Goal: Information Seeking & Learning: Learn about a topic

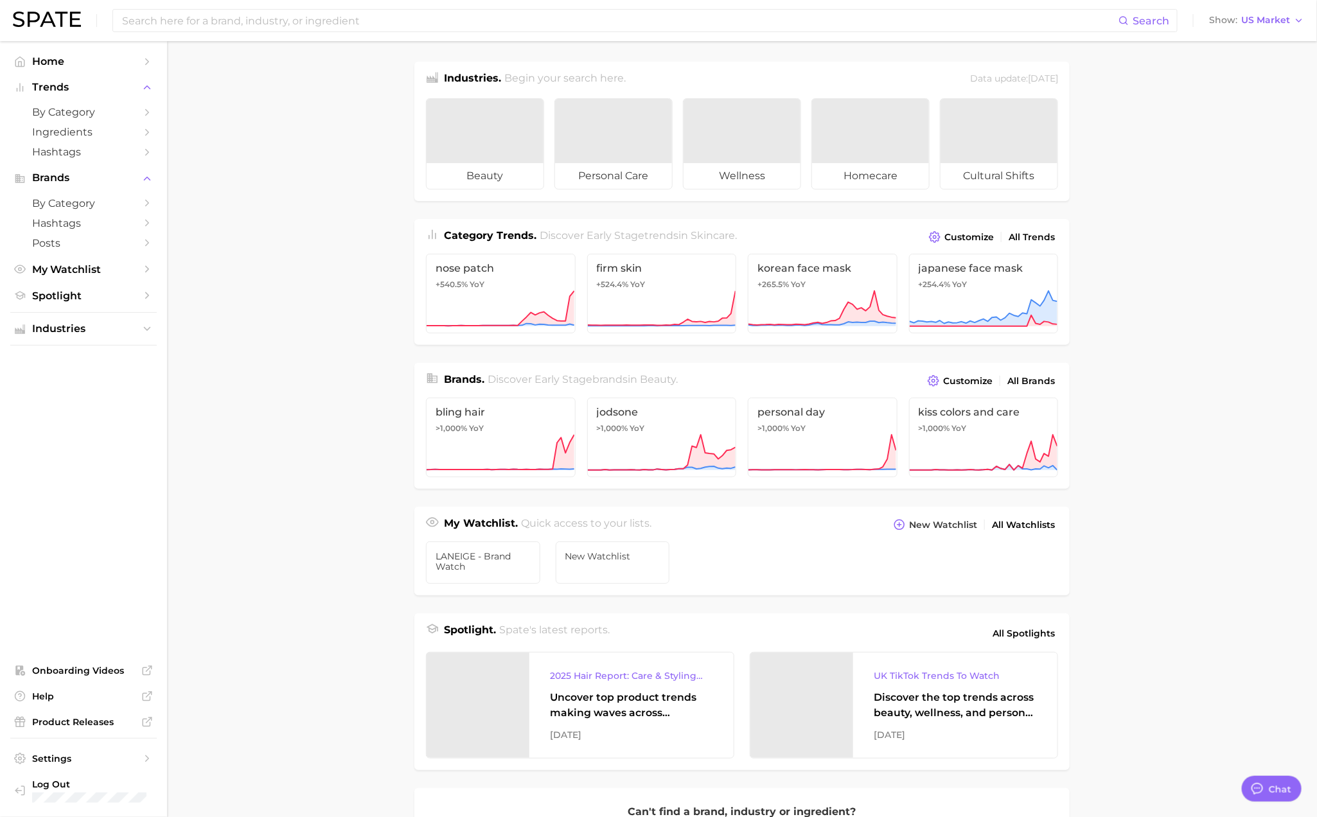
click at [326, 366] on main "Industries. Begin your search here. Data update: [DATE] beauty personal care we…" at bounding box center [742, 542] width 1150 height 1003
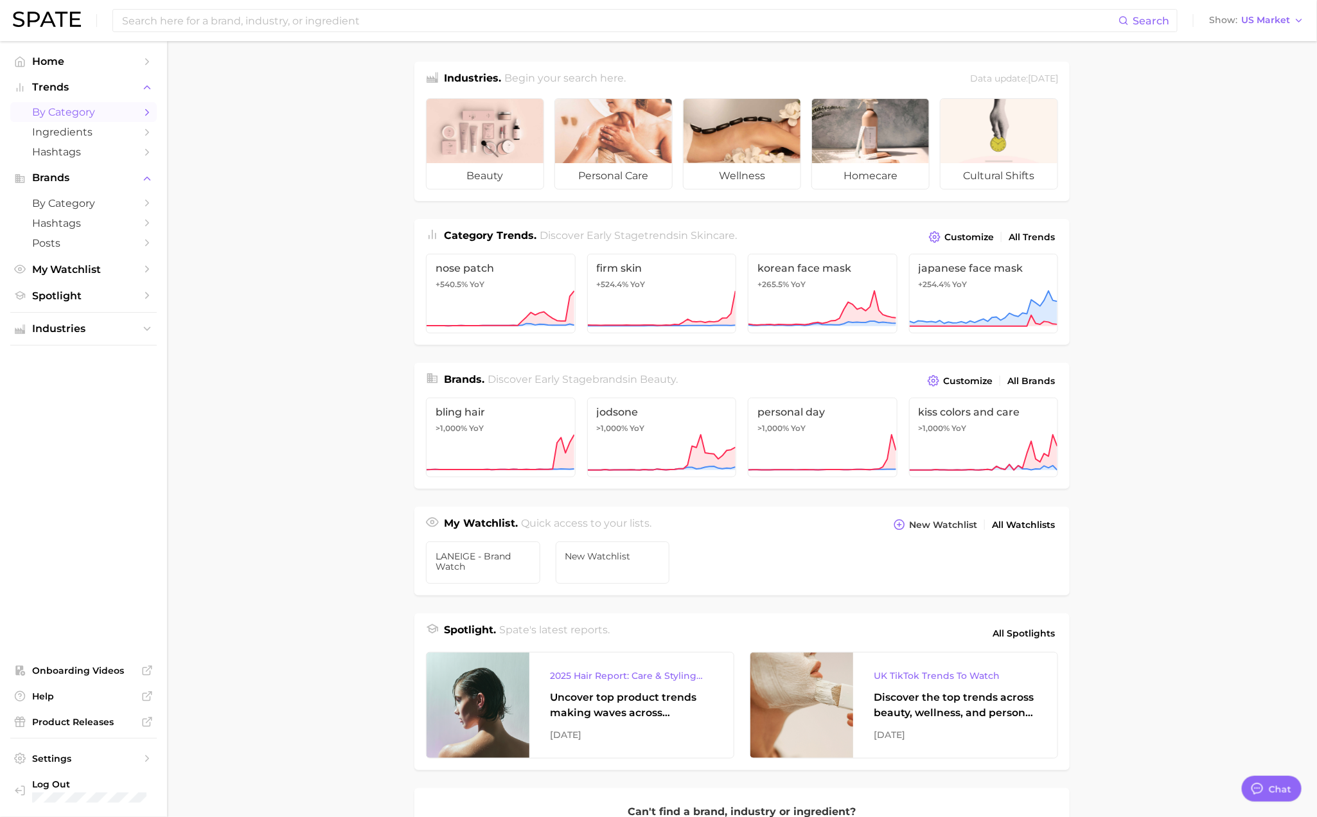
click at [79, 114] on span "by Category" at bounding box center [83, 112] width 103 height 12
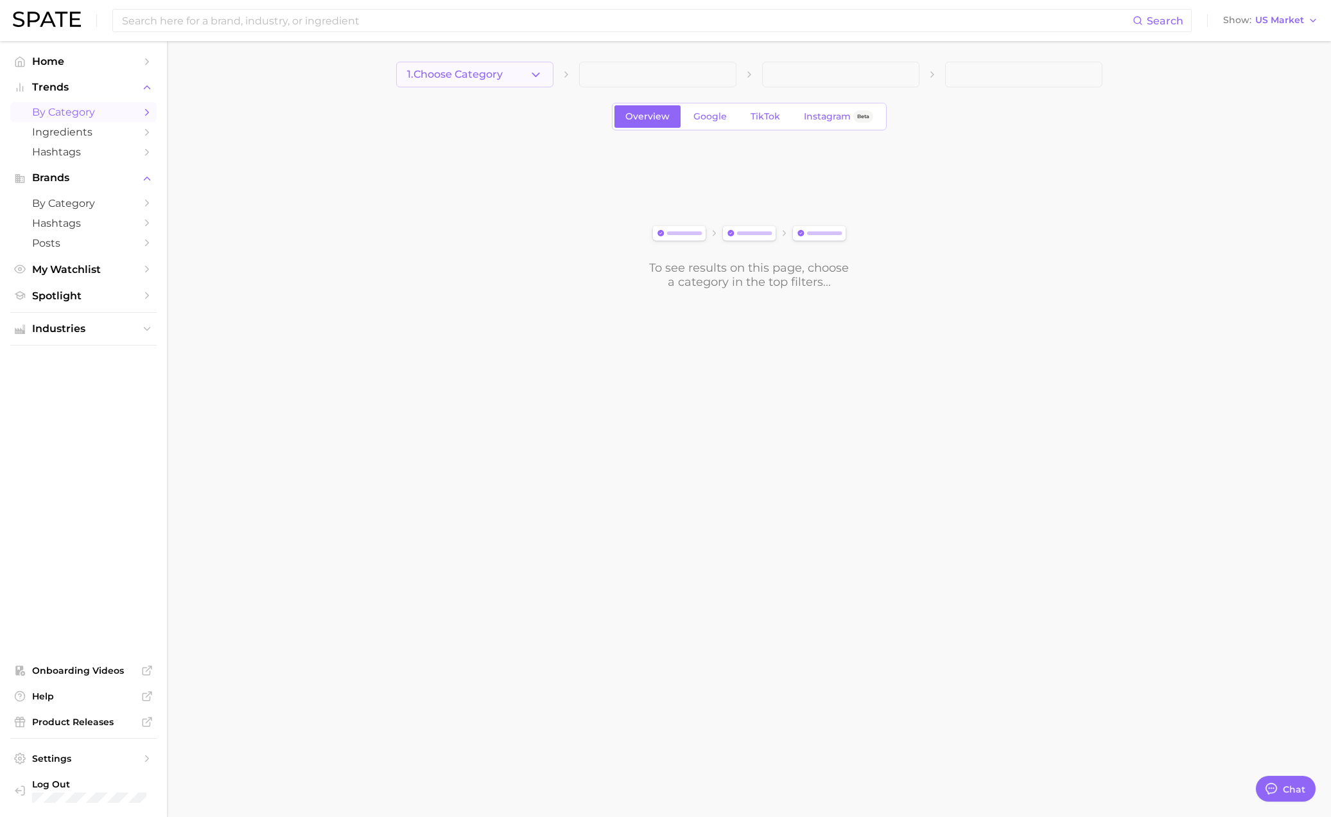
click at [462, 74] on span "1. Choose Category" at bounding box center [455, 75] width 96 height 12
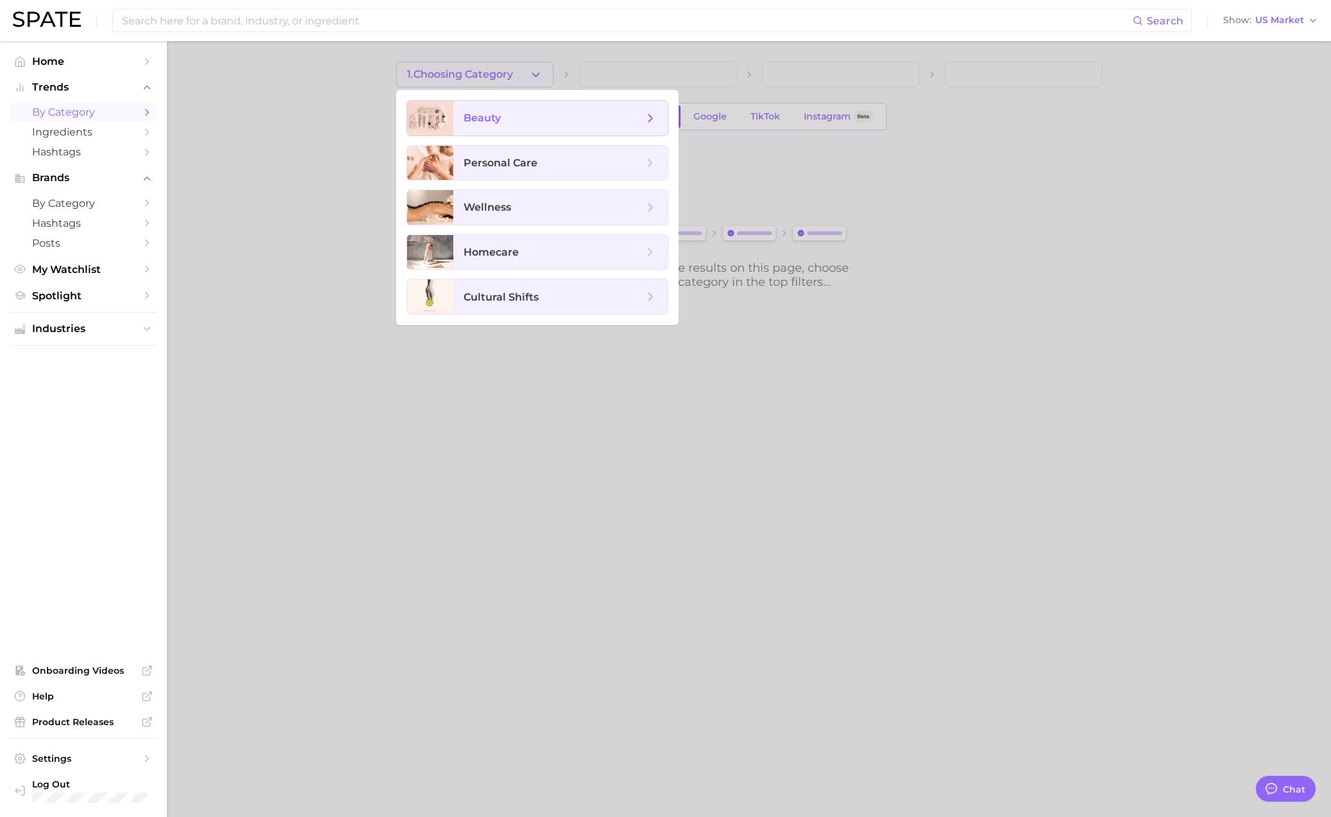
click at [528, 109] on span "beauty" at bounding box center [560, 118] width 215 height 35
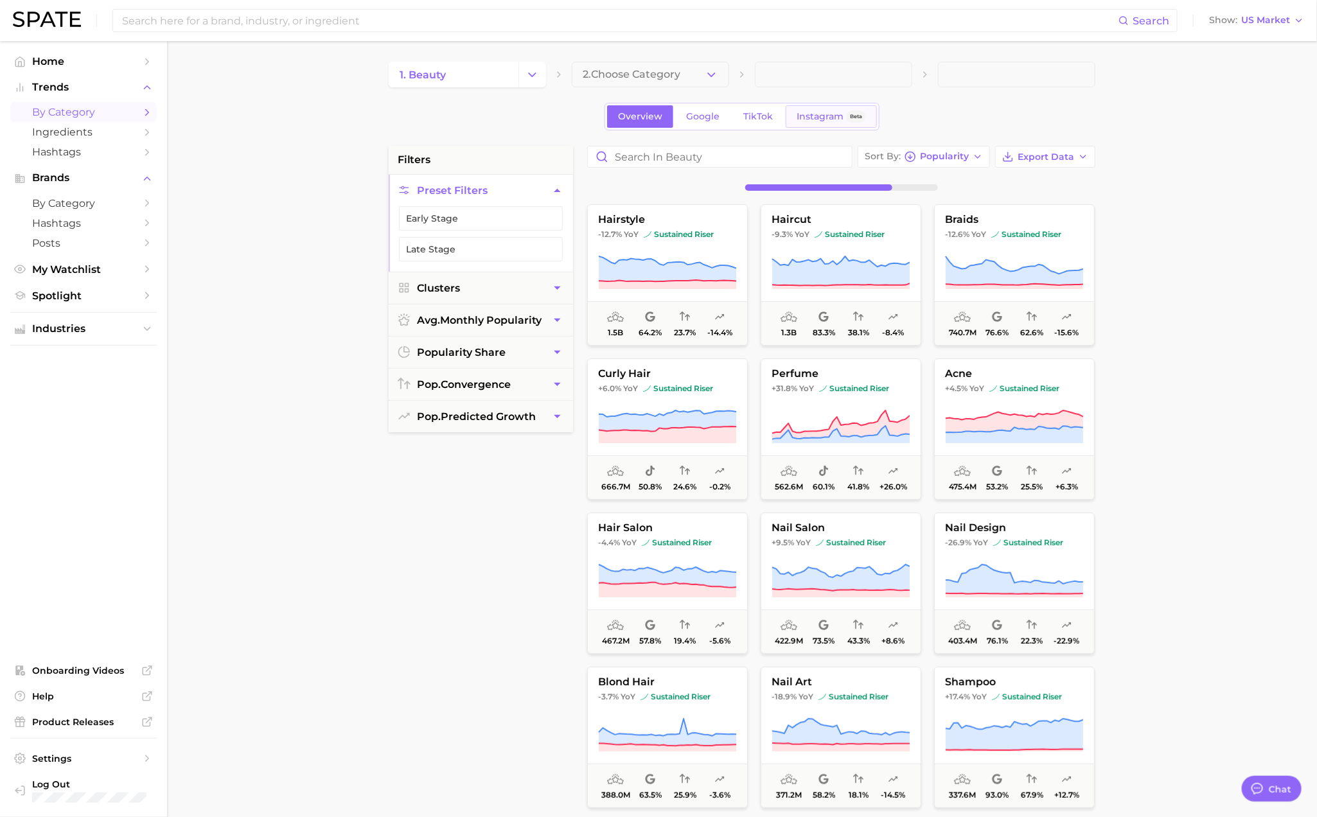
click at [823, 116] on span "Instagram" at bounding box center [819, 116] width 47 height 11
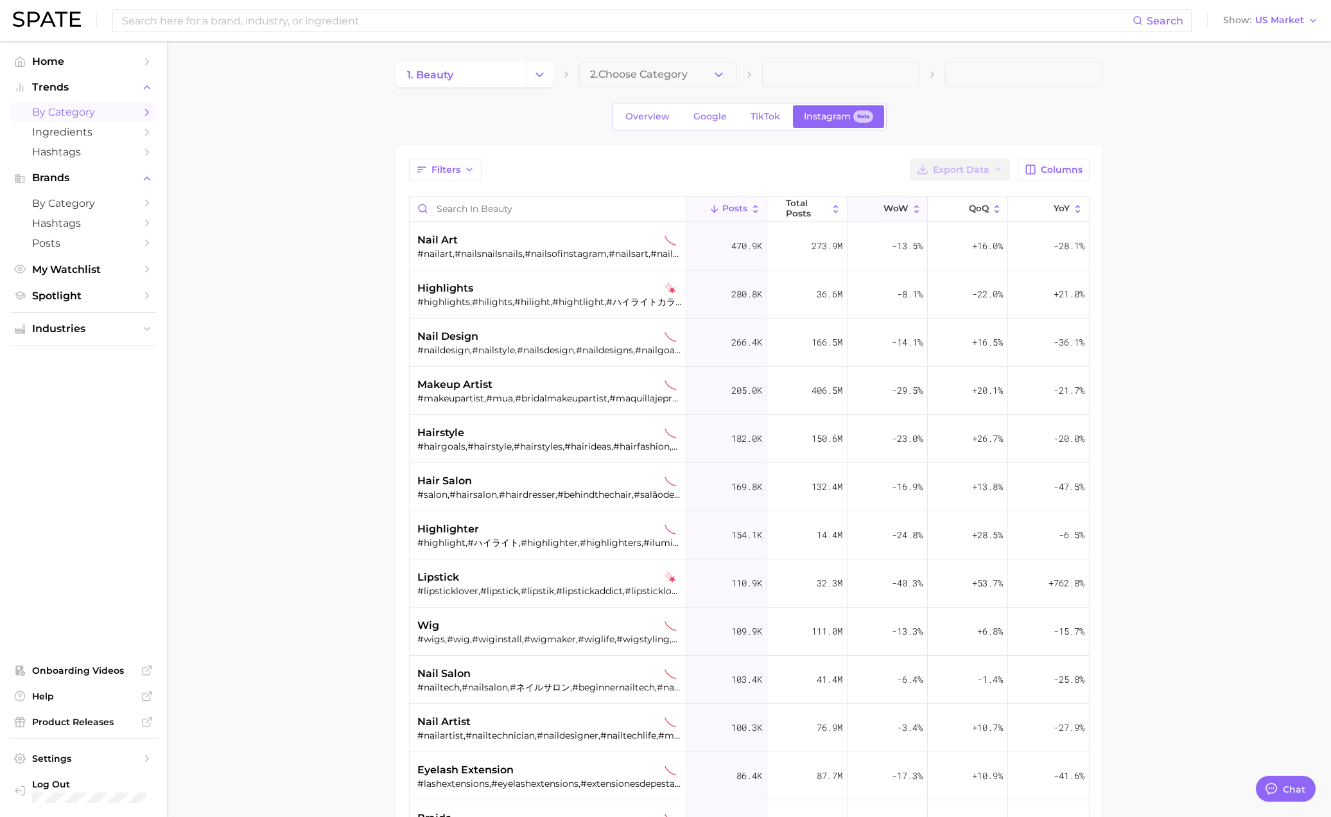
type textarea "x"
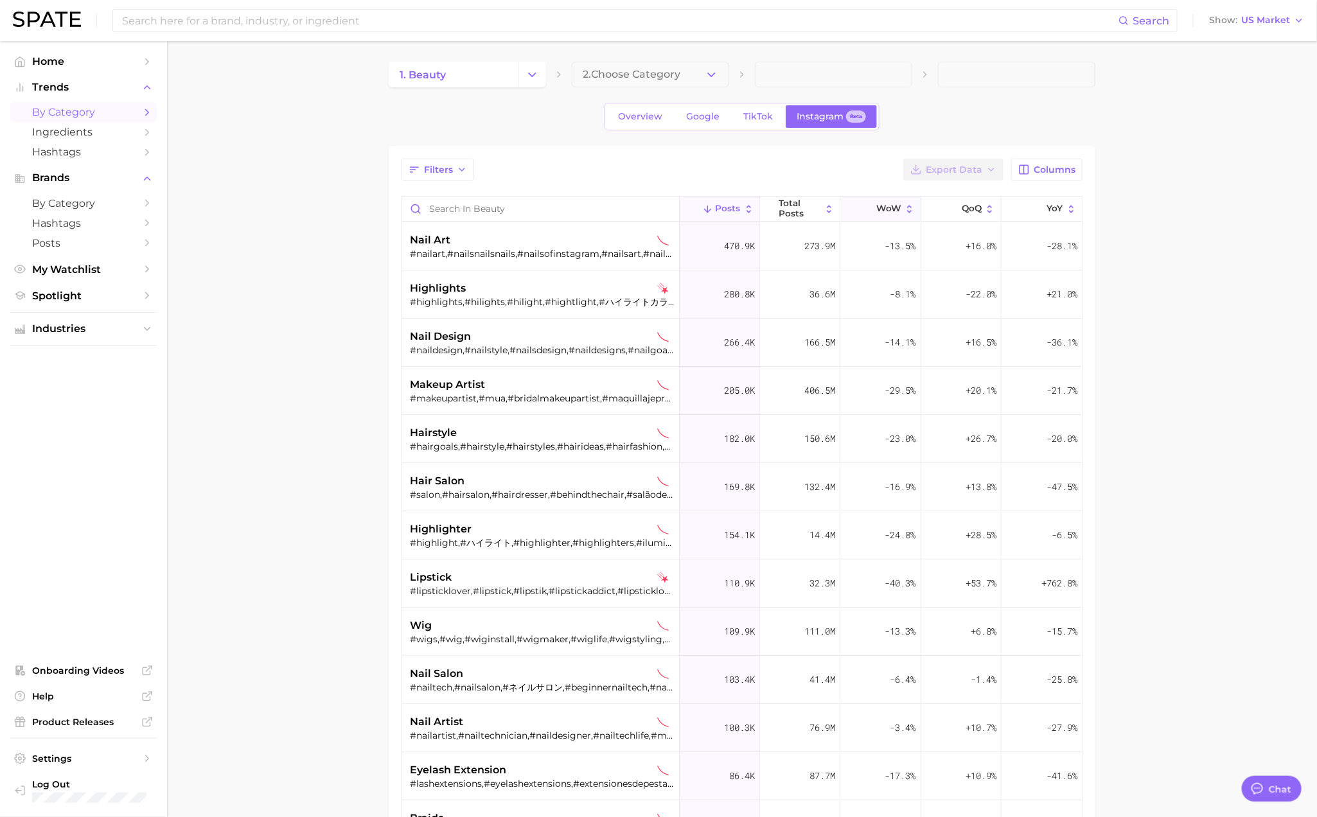
click at [877, 207] on span "WoW" at bounding box center [888, 209] width 25 height 10
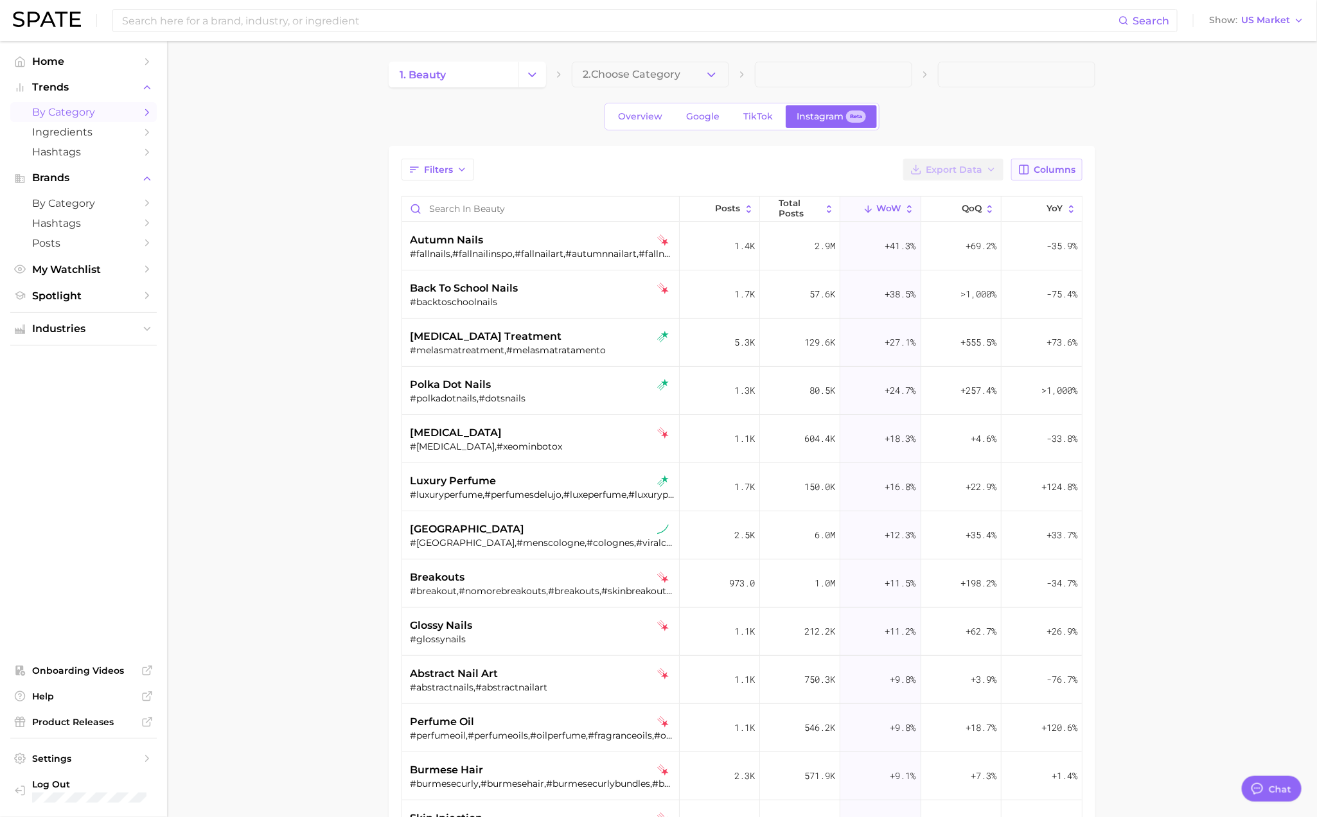
click at [1041, 170] on span "Columns" at bounding box center [1054, 169] width 42 height 11
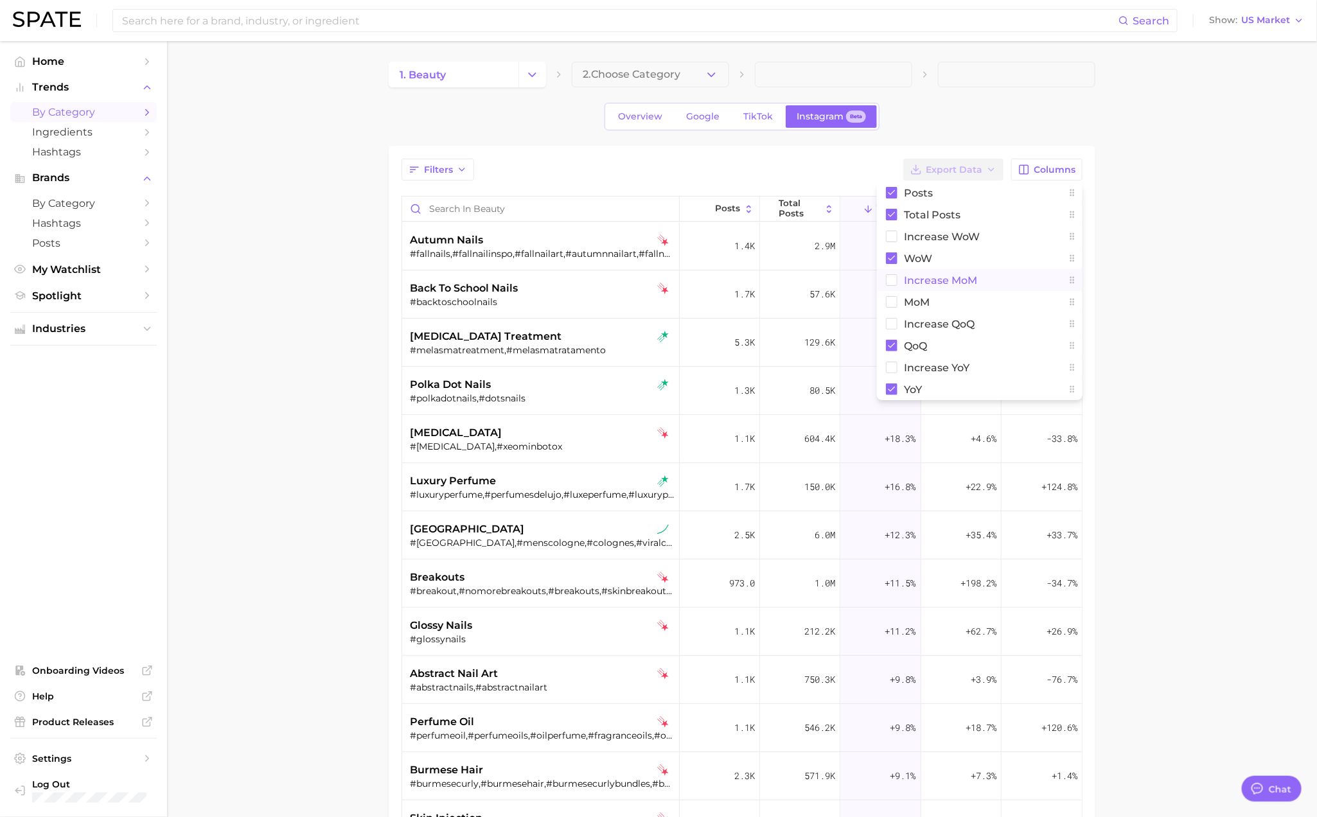
click at [987, 285] on button "Increase MoM" at bounding box center [980, 280] width 206 height 22
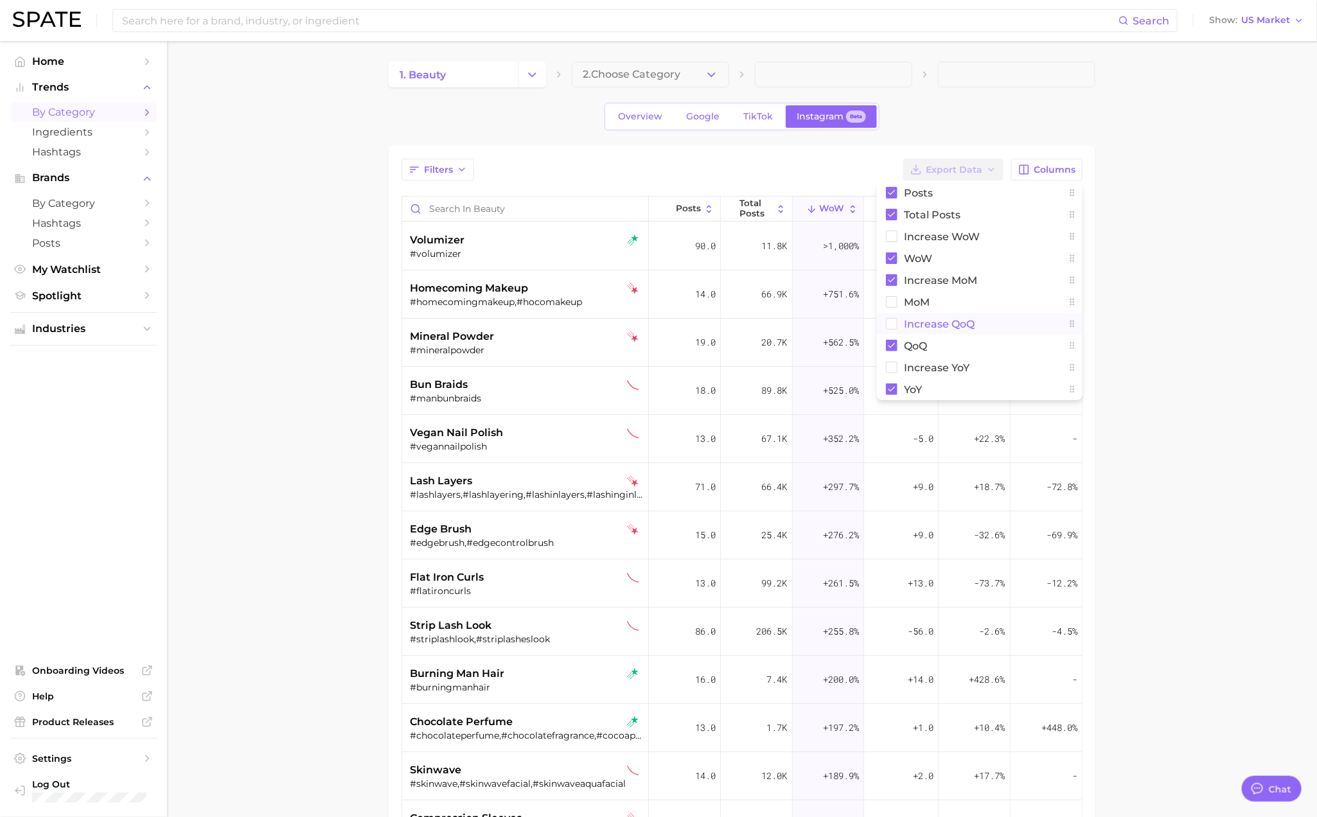
click at [990, 324] on button "Increase QoQ" at bounding box center [980, 324] width 206 height 22
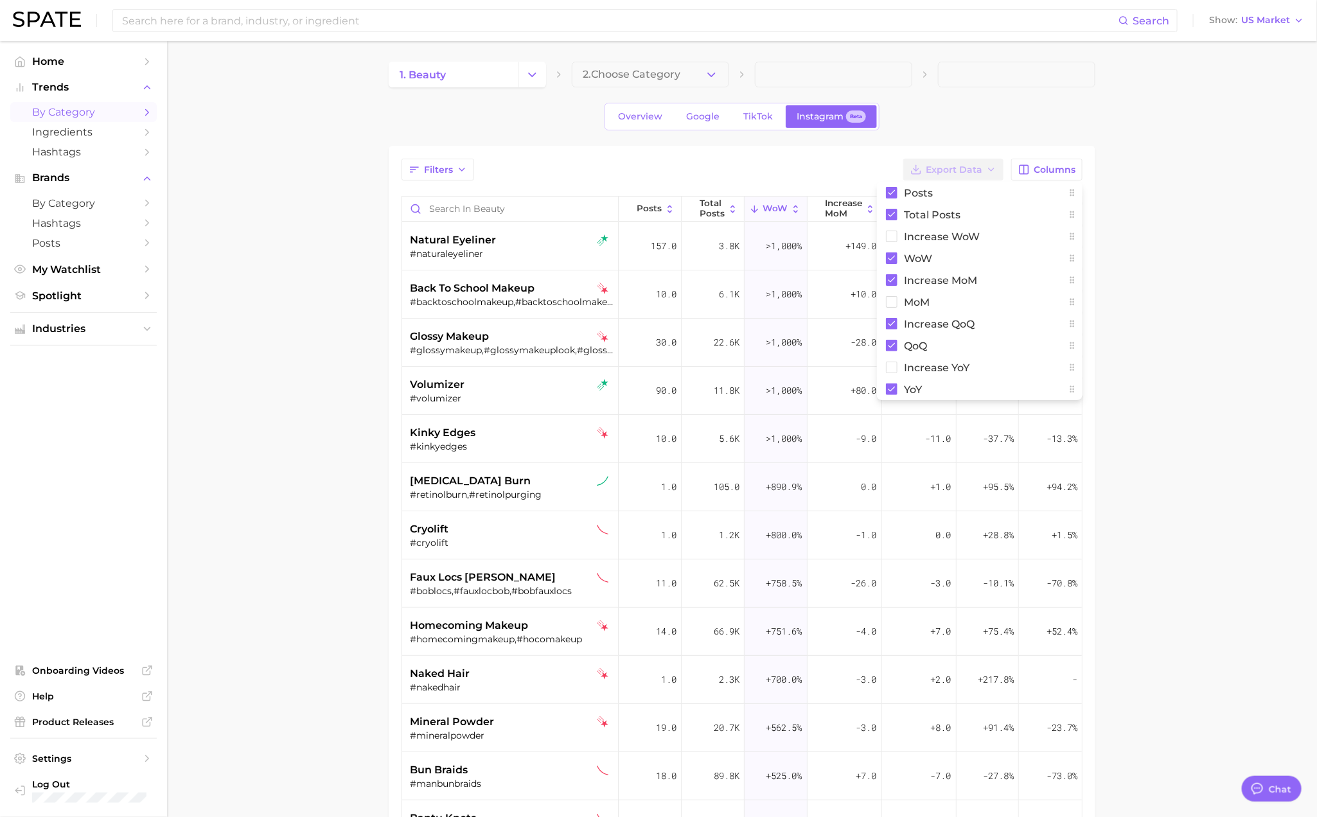
click at [1164, 357] on main "1. beauty 2. Choose Category Overview Google TikTok Instagram Beta Filters Expo…" at bounding box center [742, 565] width 1150 height 1049
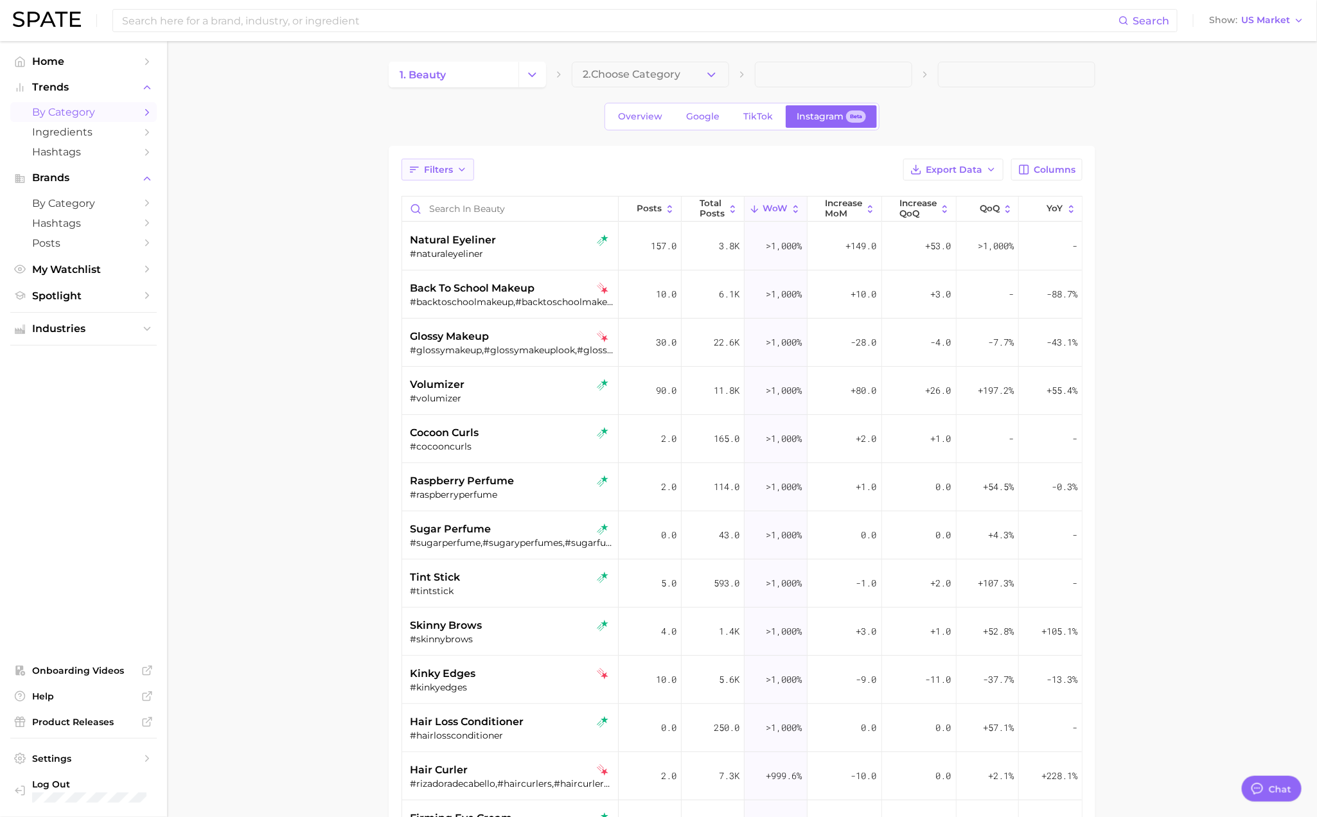
click at [437, 173] on span "Filters" at bounding box center [438, 169] width 29 height 11
click at [482, 243] on button "rising star" at bounding box center [509, 245] width 200 height 21
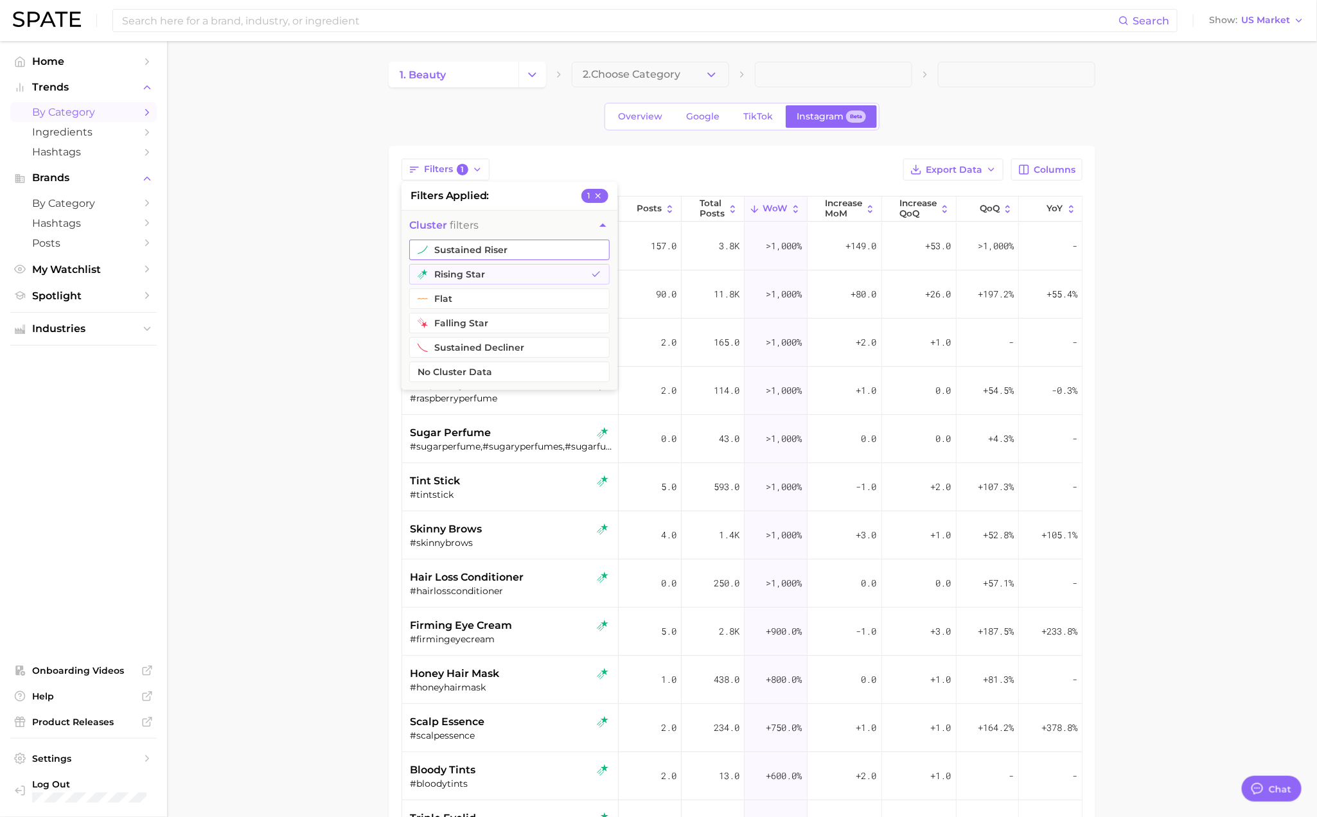
click at [495, 247] on button "sustained riser" at bounding box center [509, 250] width 200 height 21
click at [332, 250] on main "1. beauty 2. Choose Category Overview Google TikTok Instagram Beta Filters 2 fi…" at bounding box center [742, 565] width 1150 height 1049
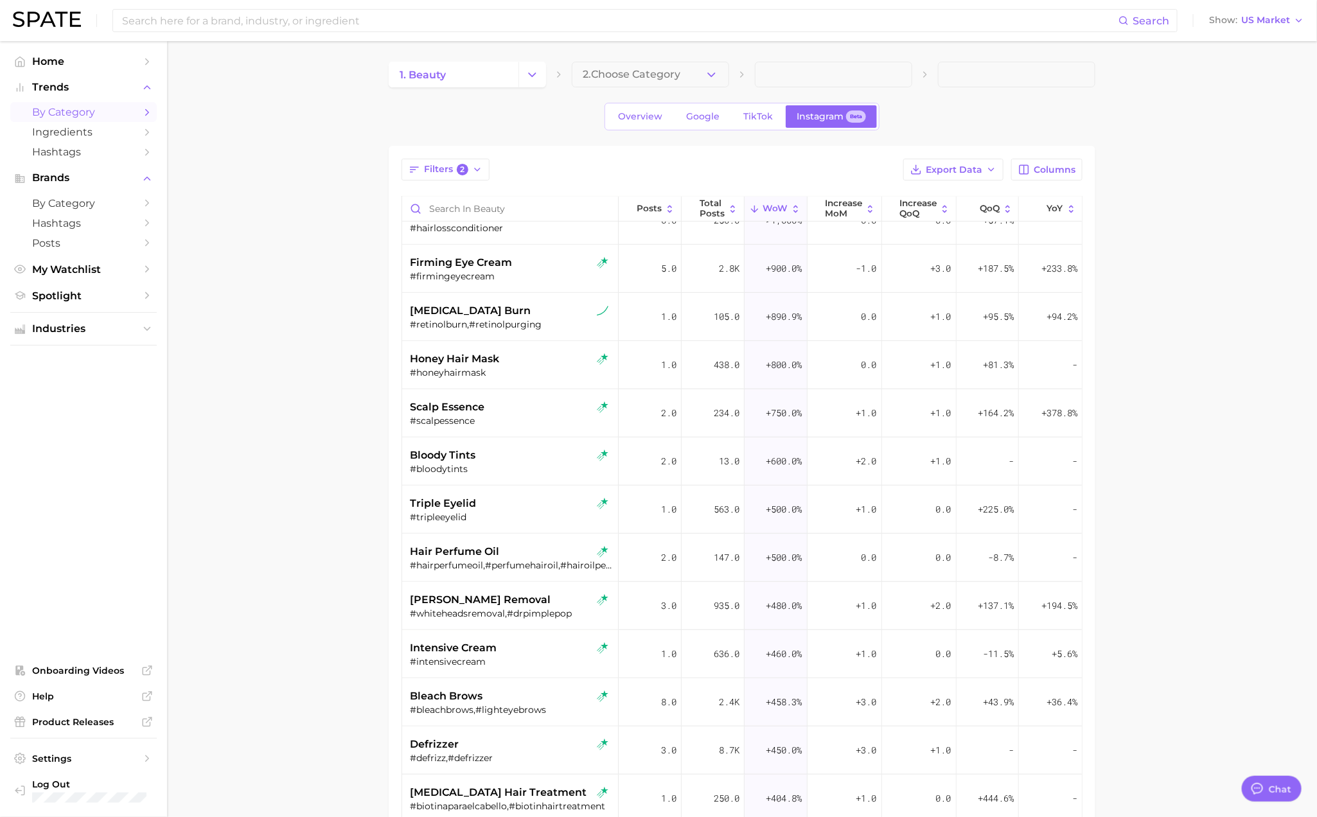
scroll to position [289, 0]
